Goal: Task Accomplishment & Management: Use online tool/utility

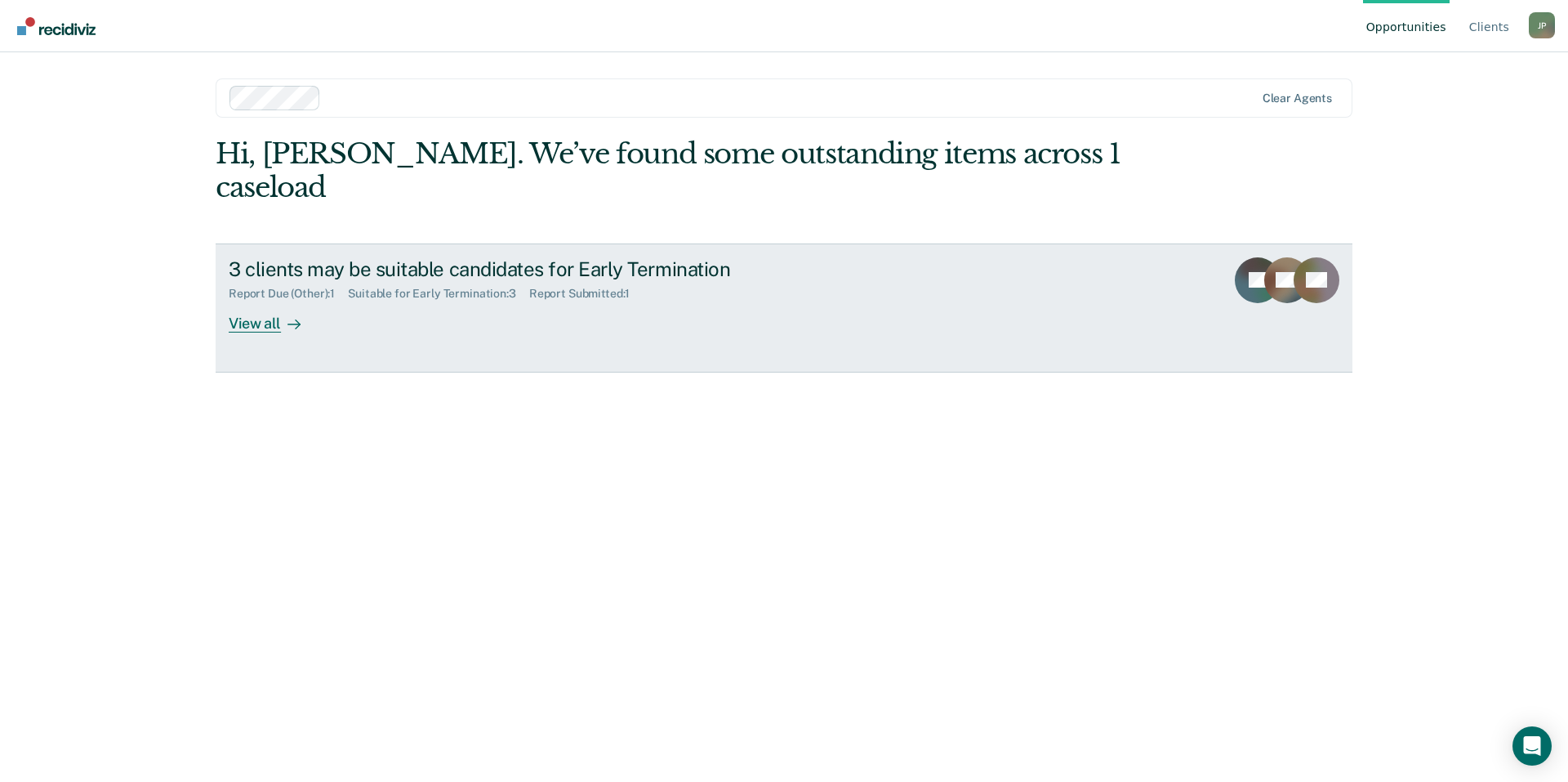
click at [357, 274] on div "3 clients may be suitable candidates for Early Termination Report Due (Other) :…" at bounding box center [535, 295] width 612 height 75
